Goal: Transaction & Acquisition: Book appointment/travel/reservation

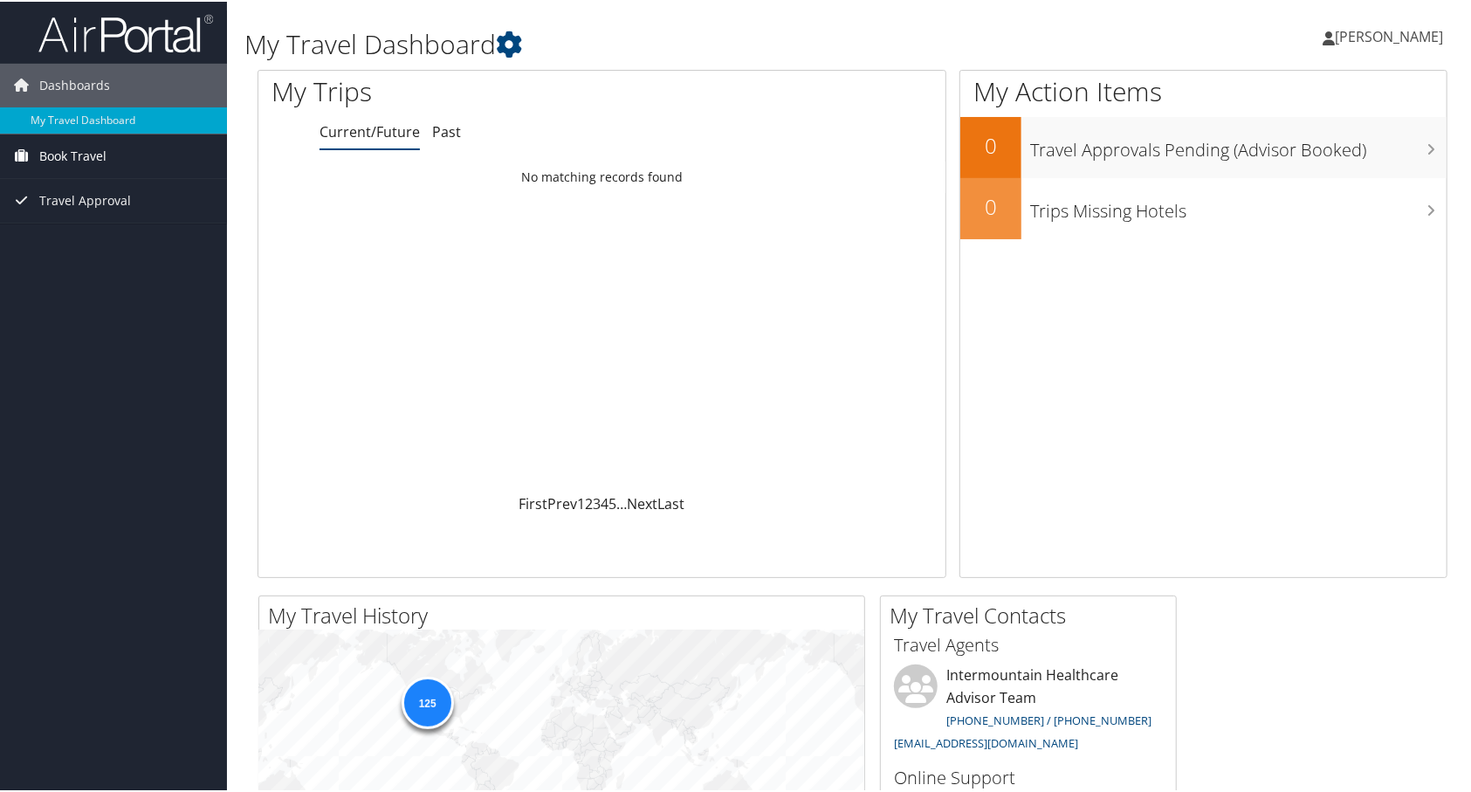
click at [75, 153] on span "Book Travel" at bounding box center [72, 155] width 67 height 44
click at [78, 216] on link "Book/Manage Online Trips" at bounding box center [113, 215] width 227 height 26
